Goal: Navigation & Orientation: Find specific page/section

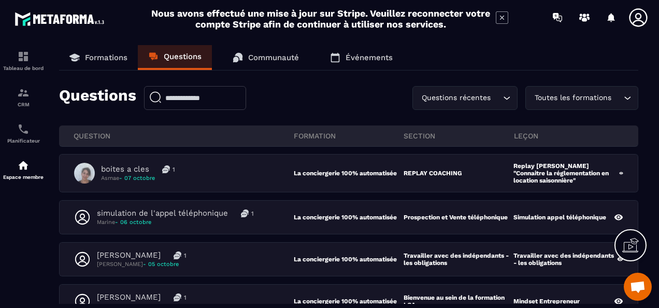
click at [88, 59] on p "Formations" at bounding box center [106, 57] width 43 height 9
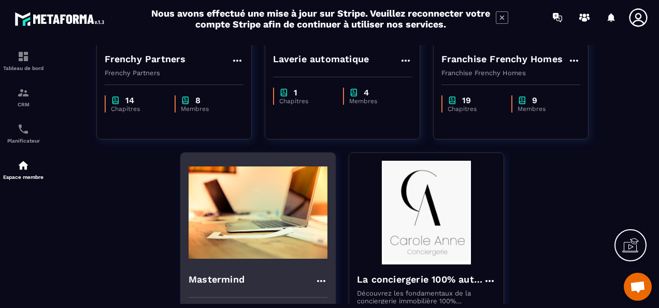
scroll to position [207, 0]
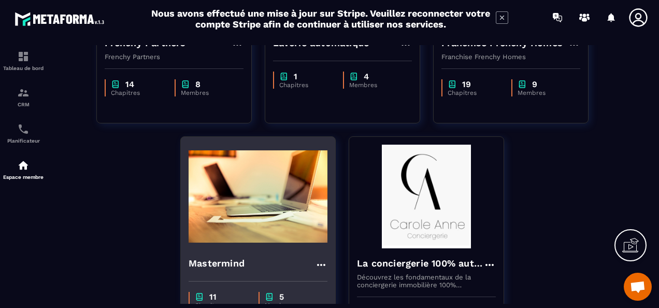
click at [254, 209] on img at bounding box center [258, 197] width 139 height 104
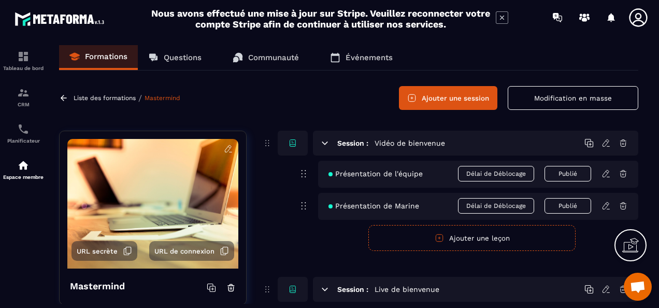
click at [97, 56] on p "Formations" at bounding box center [106, 56] width 43 height 9
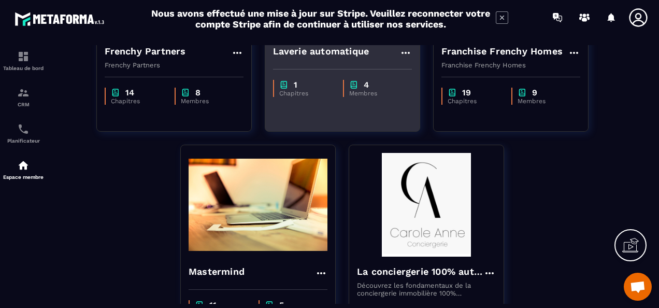
scroll to position [300, 0]
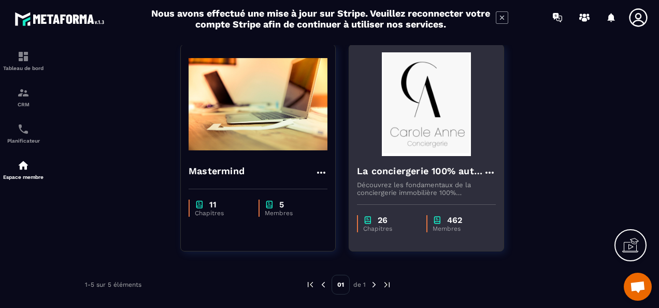
click at [425, 150] on img at bounding box center [426, 104] width 139 height 104
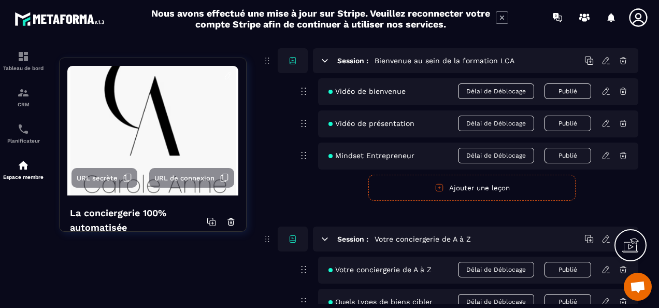
scroll to position [52, 0]
